Goal: Transaction & Acquisition: Purchase product/service

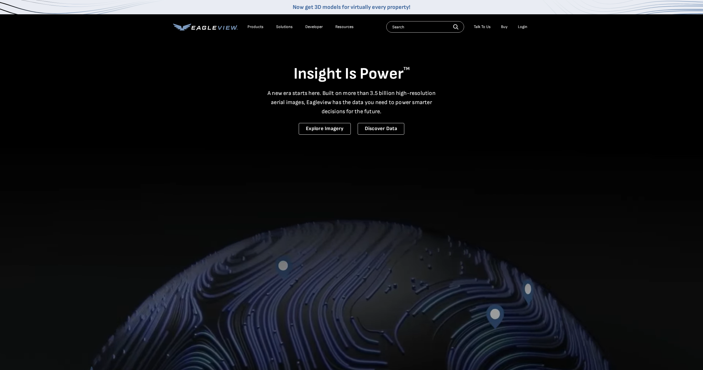
click at [522, 26] on div "Login" at bounding box center [522, 26] width 9 height 5
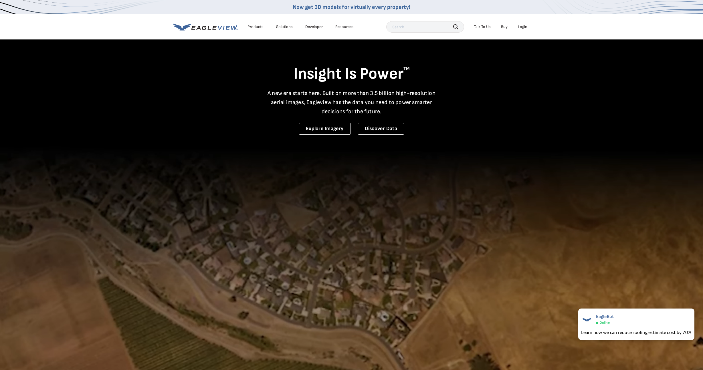
click at [521, 29] on div "Login" at bounding box center [522, 26] width 9 height 5
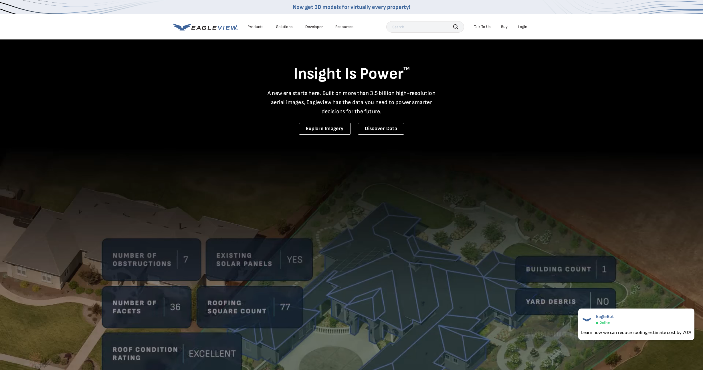
click at [524, 27] on div "Login" at bounding box center [522, 26] width 9 height 5
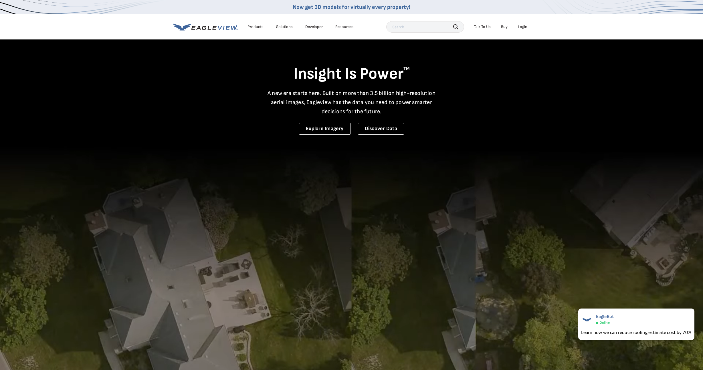
click at [522, 27] on div "Login" at bounding box center [522, 26] width 9 height 5
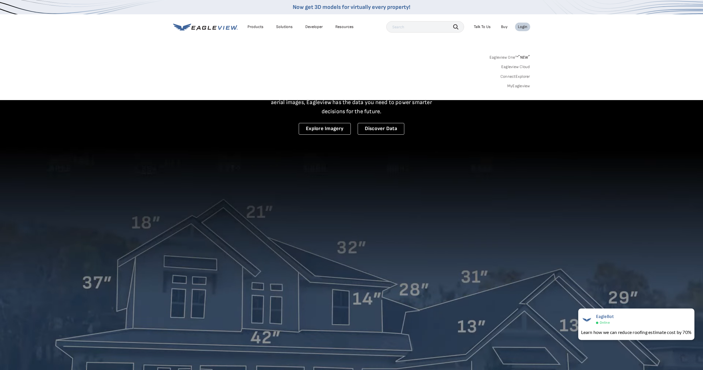
click at [519, 84] on link "MyEagleview" at bounding box center [519, 86] width 23 height 5
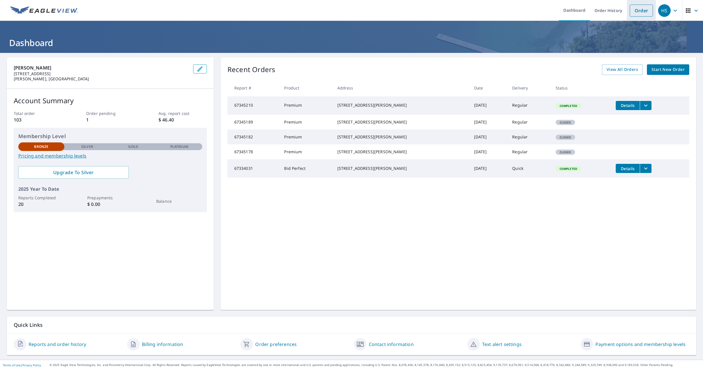
click at [642, 11] on link "Order" at bounding box center [641, 11] width 23 height 12
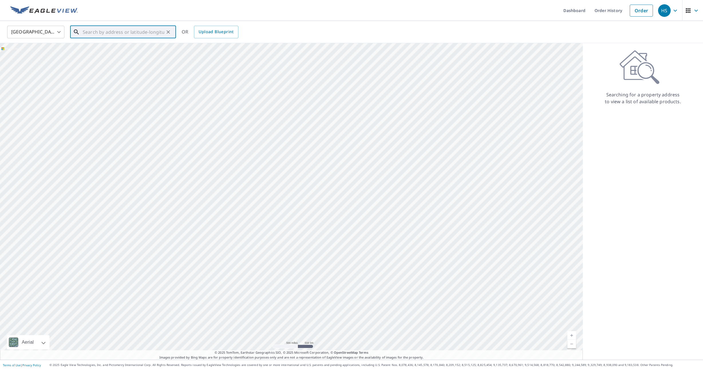
click at [122, 37] on input "text" at bounding box center [124, 32] width 82 height 16
click at [121, 58] on p "Mullica Hill, NJ 08062" at bounding box center [127, 55] width 90 height 6
type input "126 Franklin Dr Mullica Hill, NJ 08062"
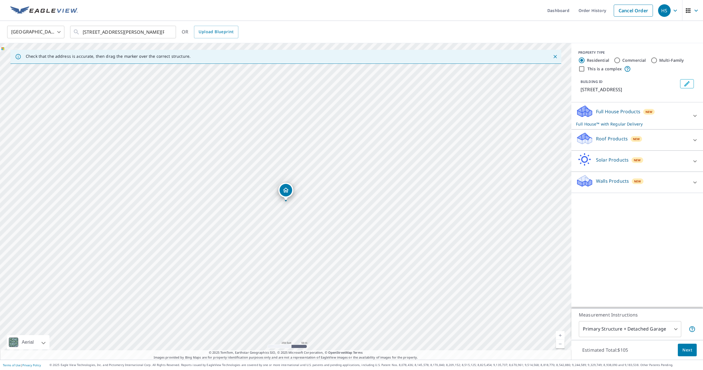
click at [561, 336] on link "Current Level 17, Zoom In" at bounding box center [560, 336] width 9 height 9
click at [560, 336] on link "Current Level 17, Zoom In" at bounding box center [560, 336] width 9 height 9
click at [560, 336] on link "Current Level 19, Zoom In" at bounding box center [560, 336] width 9 height 9
click at [631, 113] on p "Full House Products" at bounding box center [618, 111] width 44 height 7
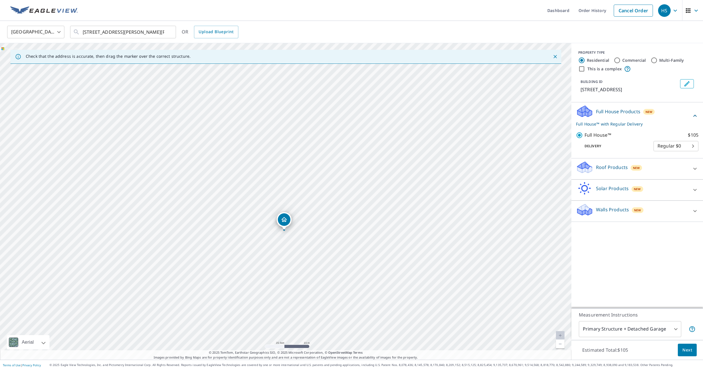
drag, startPoint x: 314, startPoint y: 216, endPoint x: 312, endPoint y: 246, distance: 29.5
click at [312, 246] on div "126 Franklin Dr Mullica Hill, NJ 08062" at bounding box center [286, 201] width 572 height 317
click at [36, 341] on div at bounding box center [37, 343] width 3 height 14
click at [42, 344] on div "Aerial" at bounding box center [28, 343] width 43 height 14
click at [35, 280] on div "View aerial and more..." at bounding box center [30, 281] width 23 height 23
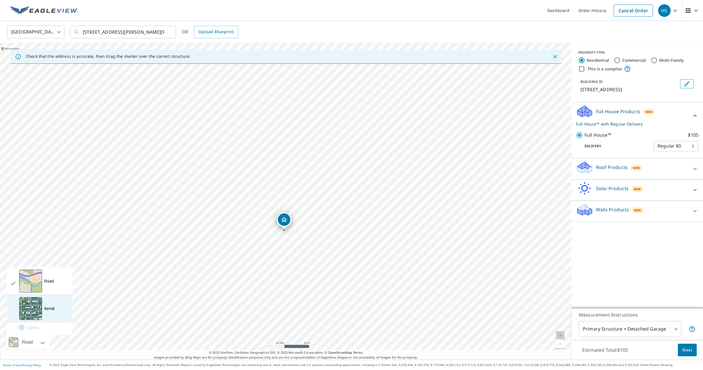
click at [39, 307] on div "View aerial and more..." at bounding box center [30, 308] width 23 height 23
click at [606, 168] on p "Roof Products" at bounding box center [612, 167] width 32 height 7
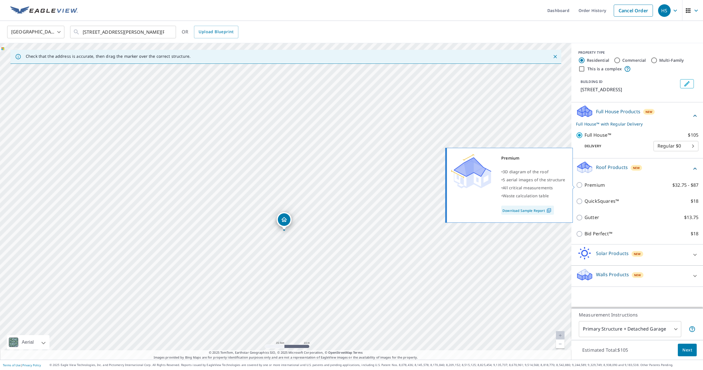
click at [591, 187] on p "Premium" at bounding box center [595, 185] width 20 height 7
click at [585, 187] on input "Premium $32.75 - $87" at bounding box center [580, 185] width 9 height 7
checkbox input "true"
checkbox input "false"
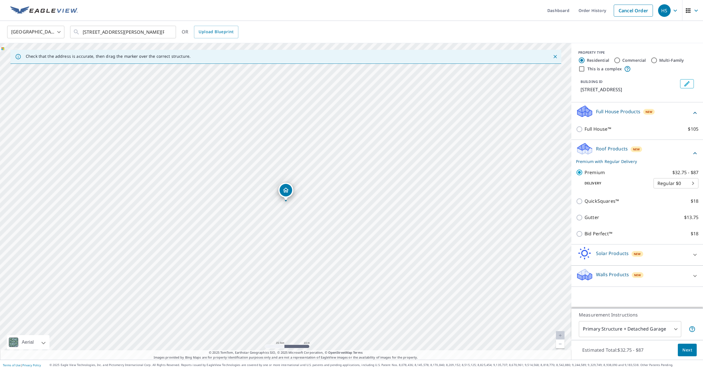
click at [616, 331] on body "HS HS Dashboard Order History Cancel Order HS United States US ​ 126 Franklin D…" at bounding box center [351, 185] width 703 height 370
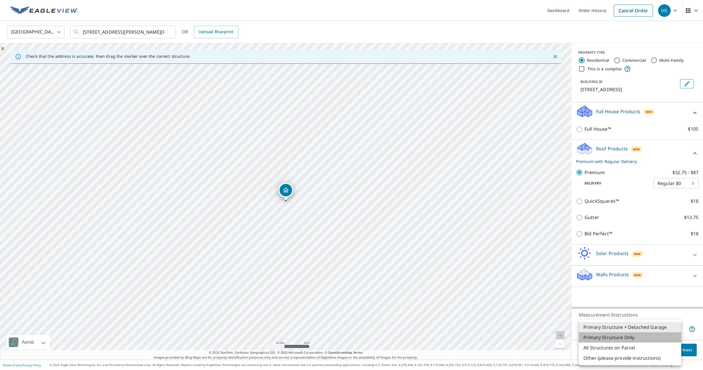
click at [616, 338] on li "Primary Structure Only" at bounding box center [630, 338] width 102 height 10
type input "2"
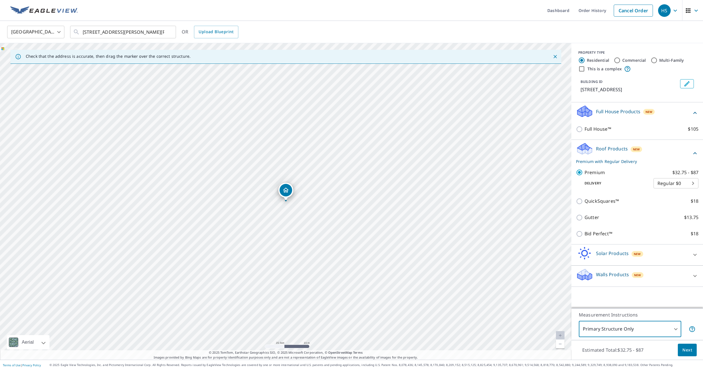
click at [685, 351] on span "Next" at bounding box center [688, 350] width 10 height 7
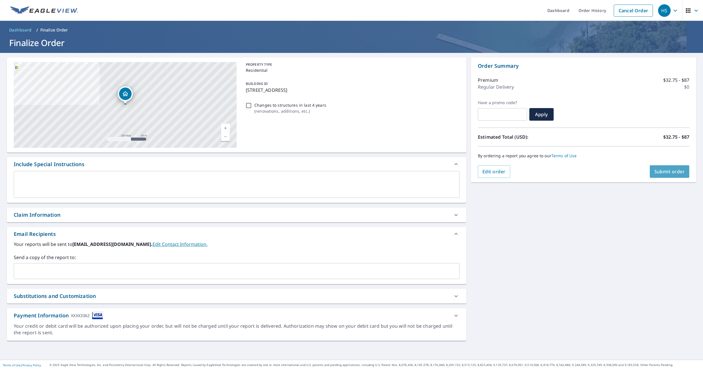
click at [679, 173] on span "Submit order" at bounding box center [670, 172] width 31 height 6
